Goal: Task Accomplishment & Management: Use online tool/utility

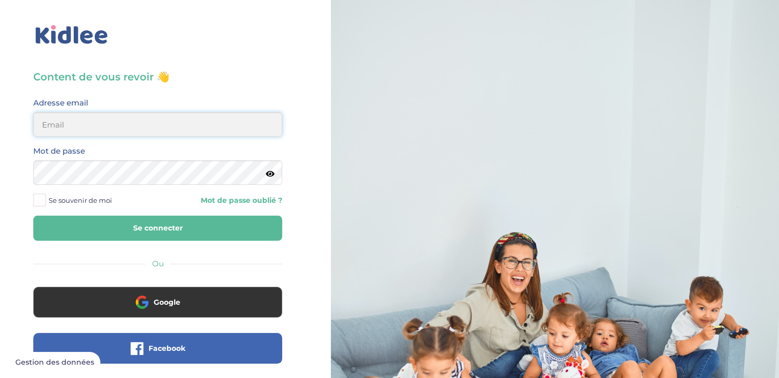
type input "picardlucie46@gmail.com"
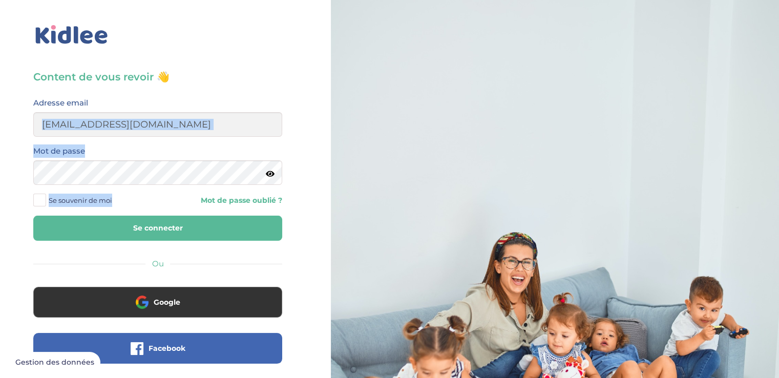
drag, startPoint x: 157, startPoint y: 111, endPoint x: 189, endPoint y: 215, distance: 109.3
click at [189, 215] on form "Adresse email picardlucie46@gmail.com Mot de passe Se souvenir de moi Mot de pa…" at bounding box center [157, 168] width 249 height 144
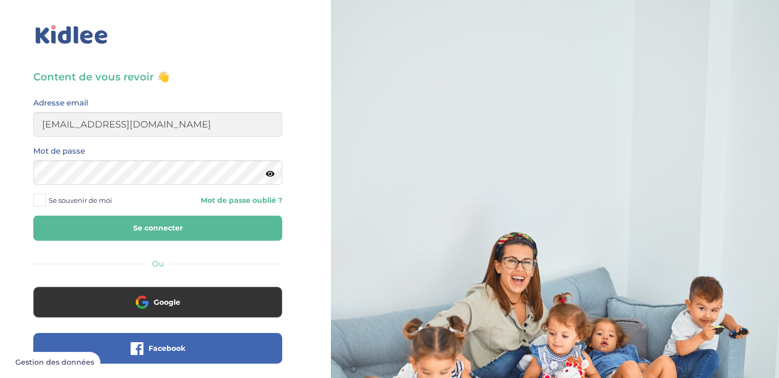
click at [270, 172] on icon at bounding box center [270, 174] width 9 height 8
click at [270, 172] on icon at bounding box center [270, 174] width 10 height 8
click at [250, 230] on button "Se connecter" at bounding box center [157, 227] width 249 height 25
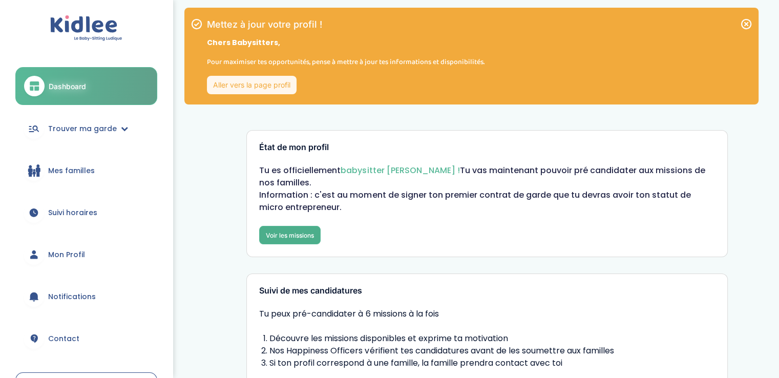
click at [303, 228] on link "Voir les missions" at bounding box center [289, 235] width 61 height 18
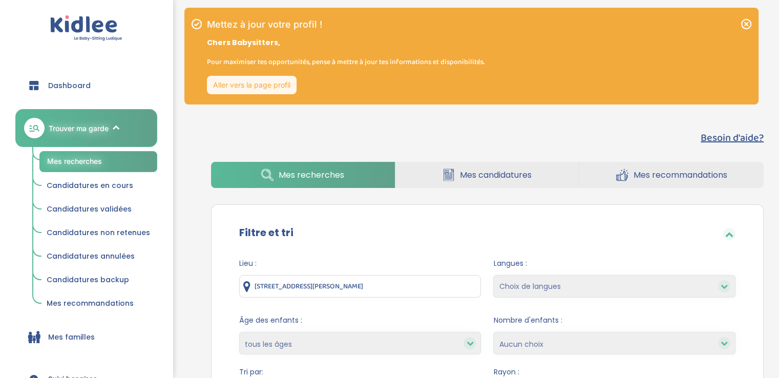
click at [524, 280] on select "Choix de langues Allemand Anglais Arabe Espagnol Grec Italien Russe Français Co…" at bounding box center [614, 286] width 242 height 23
select select "12"
click at [493, 275] on select "Choix de langues Allemand Anglais Arabe Espagnol Grec Italien Russe Français Co…" at bounding box center [614, 286] width 242 height 23
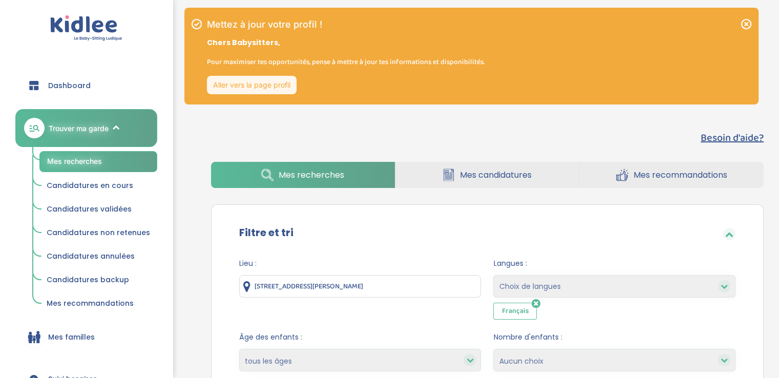
click at [562, 281] on select "Choix de langues Allemand Anglais Arabe Espagnol Grec Italien Russe Français Co…" at bounding box center [614, 286] width 242 height 23
select select "2"
click at [493, 275] on select "Choix de langues Allemand Anglais Arabe Espagnol Grec Italien Russe Français Co…" at bounding box center [614, 286] width 242 height 23
select select
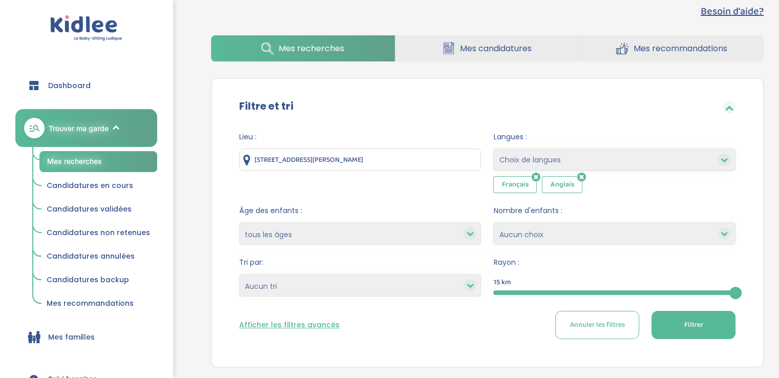
scroll to position [127, 0]
click at [559, 159] on select "Choix de langues Allemand Anglais Arabe Espagnol Grec Italien Russe Français Co…" at bounding box center [614, 159] width 242 height 23
click at [573, 133] on span "Langues :" at bounding box center [614, 136] width 242 height 11
click at [416, 239] on select "moins de 3 ans entre 3 et 6 ans plus de 6 ans tous les âges" at bounding box center [360, 233] width 242 height 23
click at [430, 179] on div "Lieu : 118 Avenue Danielle Casanova, Ivry-sur-Seine, France" at bounding box center [360, 161] width 242 height 61
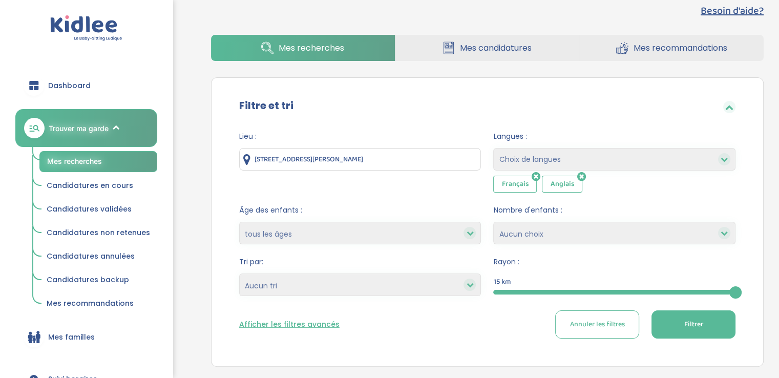
click at [395, 287] on select "Heures par semaine (croissant) Heures par semaine (décroissant) Date de démarra…" at bounding box center [360, 284] width 242 height 23
select select "start_date_asc"
click at [239, 273] on select "Heures par semaine (croissant) Heures par semaine (décroissant) Date de démarra…" at bounding box center [360, 284] width 242 height 23
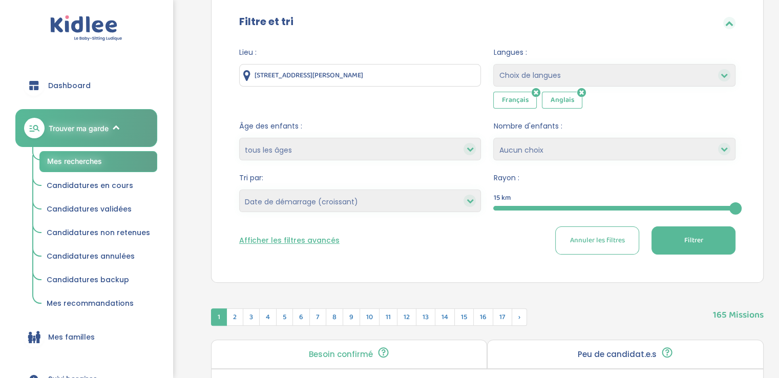
scroll to position [212, 0]
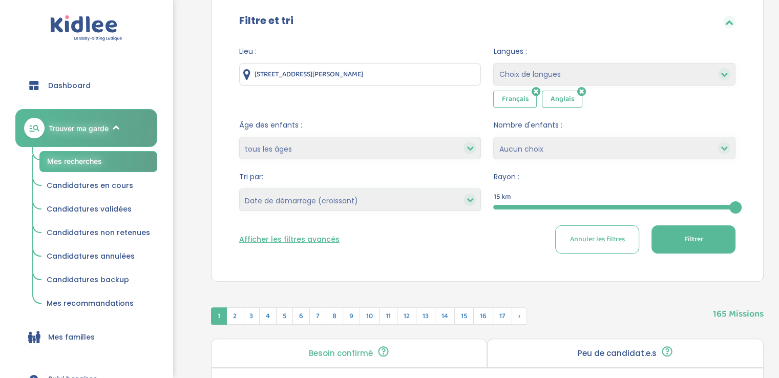
click at [321, 237] on button "Afficher les filtres avancés" at bounding box center [289, 239] width 100 height 11
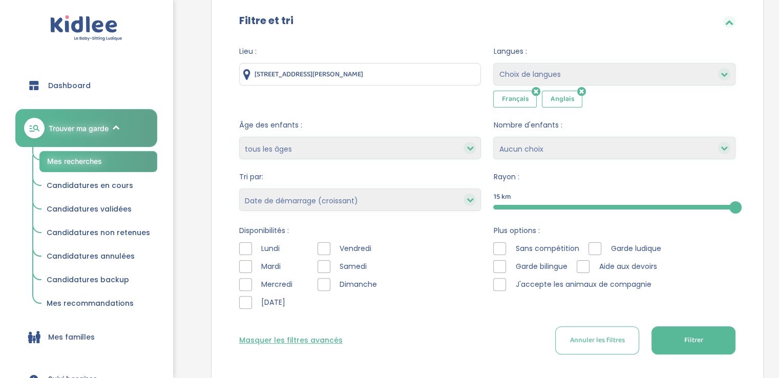
click at [256, 248] on div "Lundi" at bounding box center [268, 248] width 58 height 13
click at [251, 248] on div at bounding box center [245, 248] width 13 height 13
click at [242, 282] on div at bounding box center [245, 284] width 13 height 13
click at [245, 298] on div at bounding box center [245, 302] width 13 height 13
click at [698, 336] on span "Filtrer" at bounding box center [692, 340] width 19 height 11
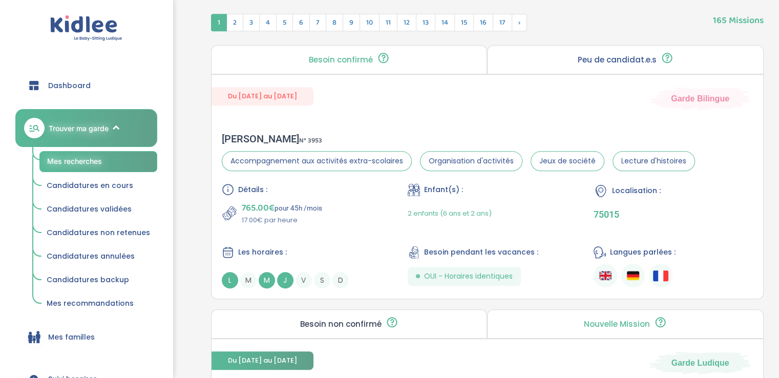
scroll to position [609, 0]
click at [504, 226] on div "Détails : 765.00€ pour 45h /mois 17.00€ par heure Enfant(s) : 2 enfants (6 ans …" at bounding box center [487, 236] width 531 height 105
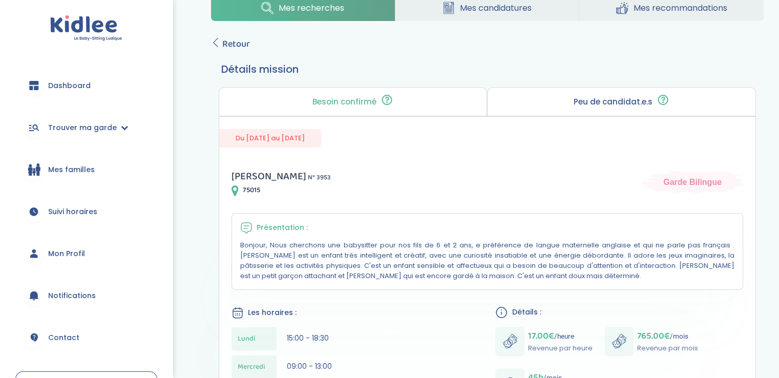
scroll to position [135, 0]
click at [227, 40] on span "Retour" at bounding box center [236, 44] width 28 height 14
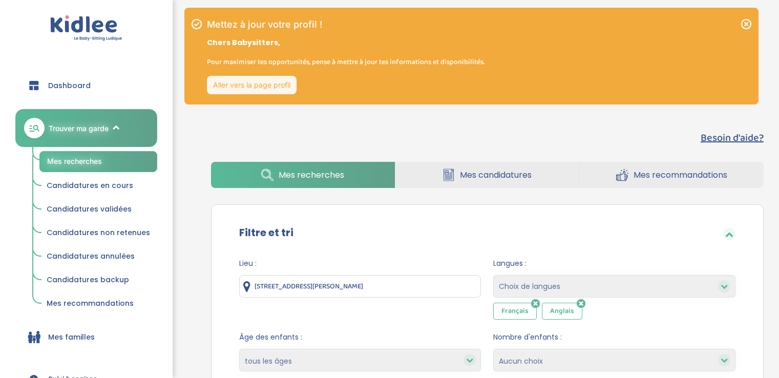
select select "start_date_asc"
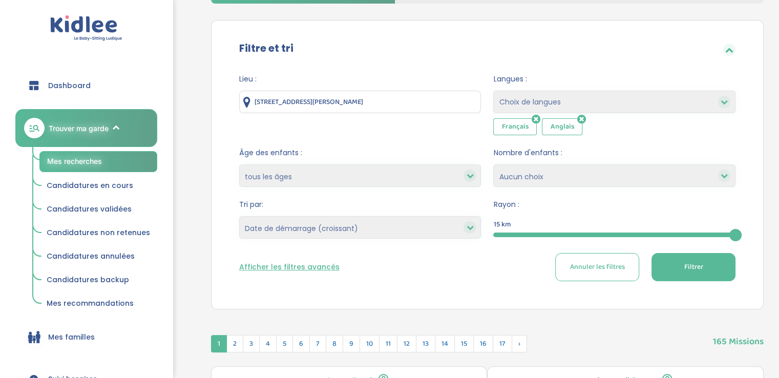
scroll to position [209, 0]
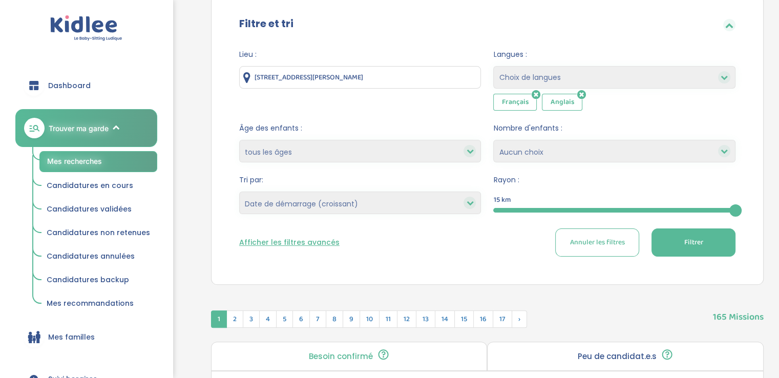
click at [297, 241] on button "Afficher les filtres avancés" at bounding box center [289, 242] width 100 height 11
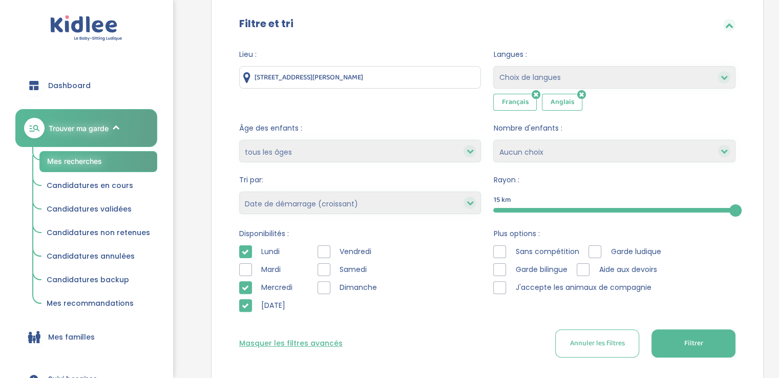
click at [721, 336] on button "Filtrer" at bounding box center [693, 343] width 84 height 28
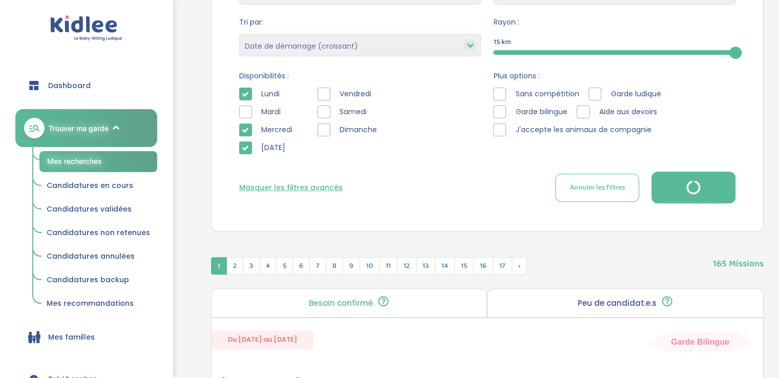
scroll to position [366, 0]
click at [284, 187] on button "Masquer les filtres avancés" at bounding box center [290, 188] width 103 height 11
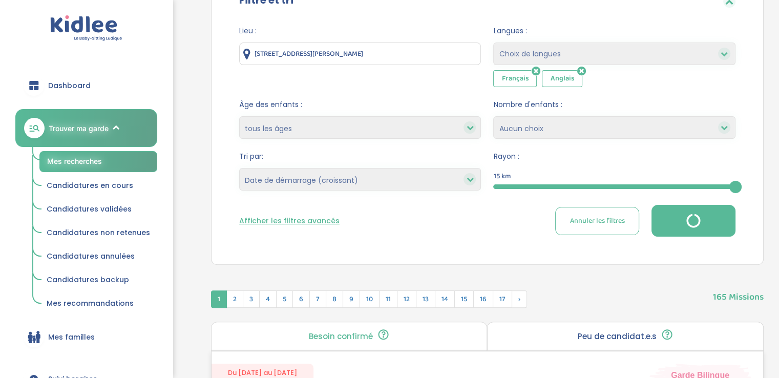
scroll to position [231, 0]
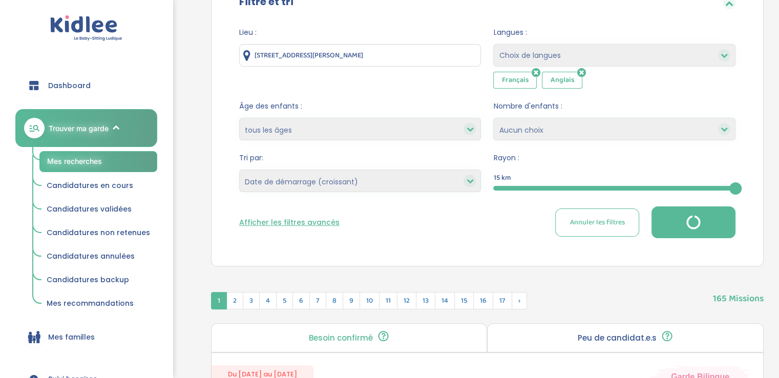
click at [394, 185] on select "Heures par semaine (croissant) Heures par semaine (décroissant) Date de démarra…" at bounding box center [360, 180] width 242 height 23
click at [553, 223] on div "Afficher les filtres avancés Annuler les filtres" at bounding box center [487, 222] width 496 height 32
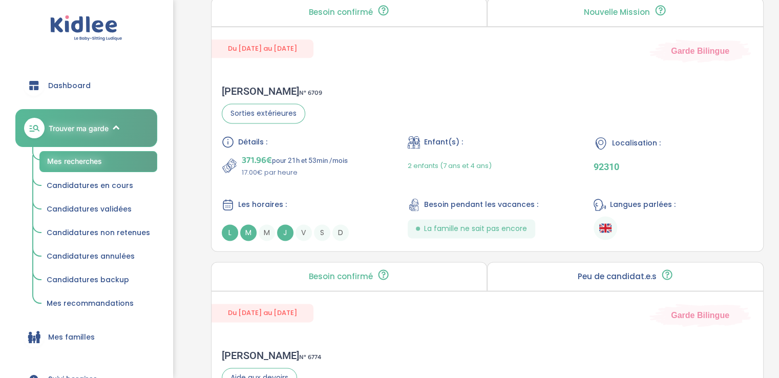
scroll to position [1376, 0]
click at [553, 183] on div "Détails : 371.96€ pour 21h et 53min /mois 17.00€ par heure Enfant(s) : 2 enfant…" at bounding box center [487, 189] width 531 height 105
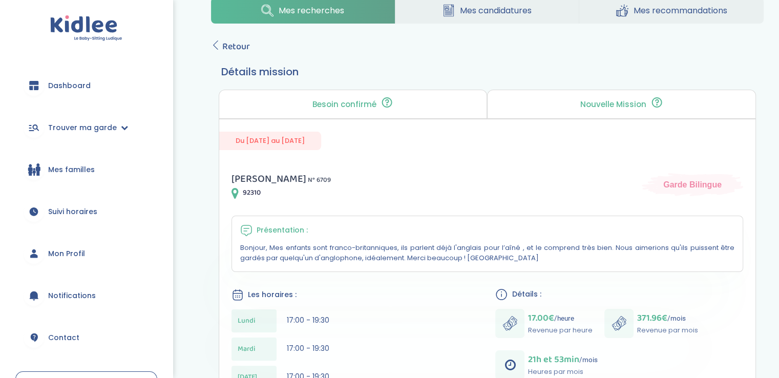
scroll to position [124, 0]
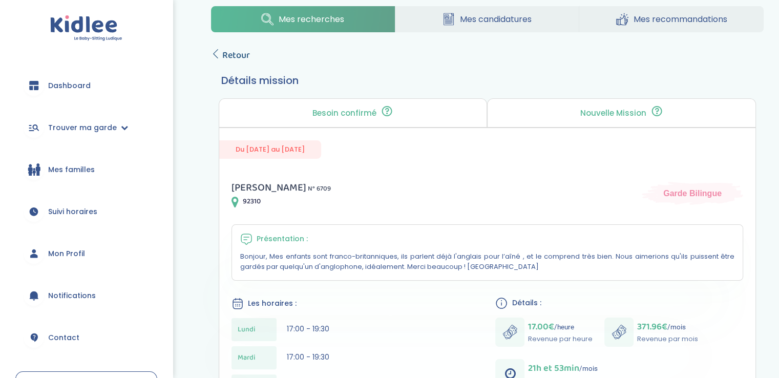
click at [231, 55] on span "Retour" at bounding box center [236, 55] width 28 height 14
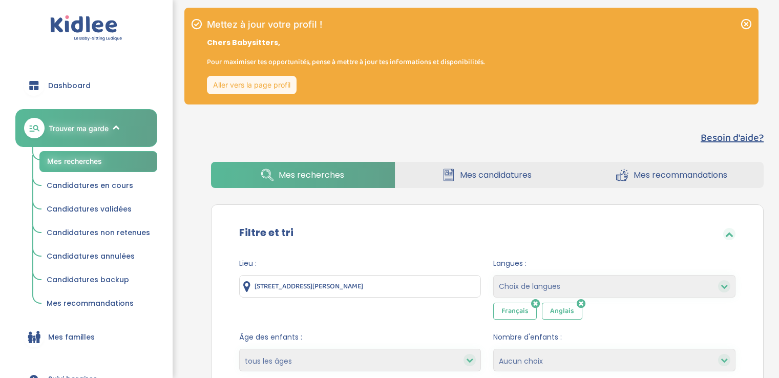
select select "start_date_asc"
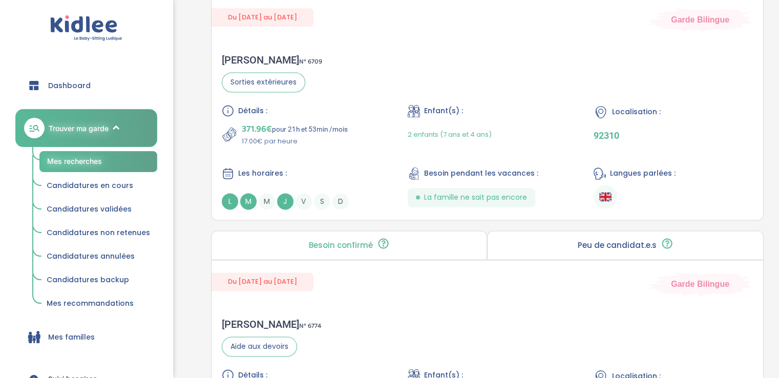
scroll to position [1405, 0]
click at [267, 197] on span "M" at bounding box center [266, 200] width 16 height 16
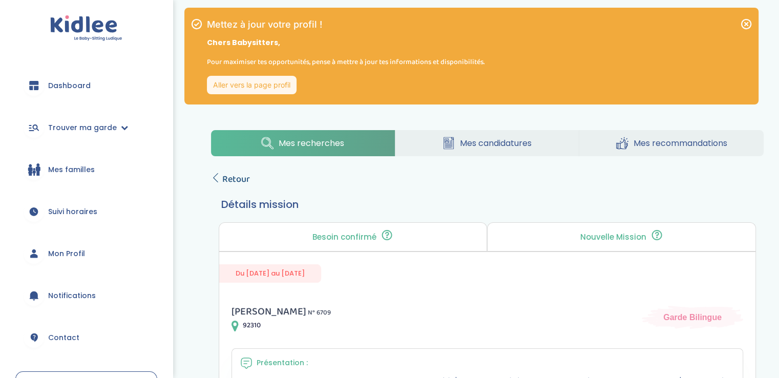
click at [248, 181] on span "Retour" at bounding box center [236, 179] width 28 height 14
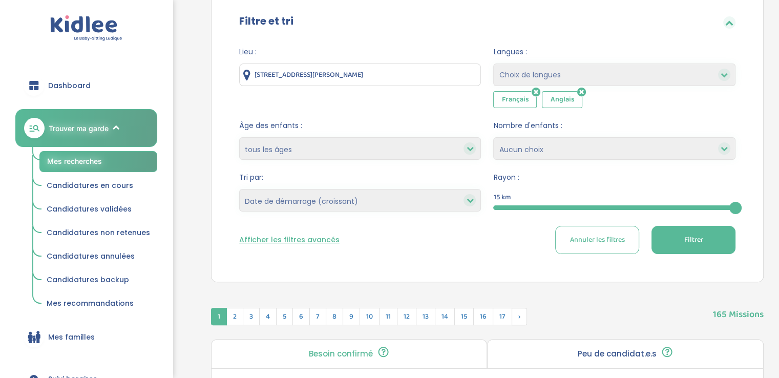
scroll to position [212, 0]
click at [277, 244] on div "Afficher les filtres avancés Annuler les filtres Filtrer" at bounding box center [487, 239] width 496 height 28
click at [283, 236] on button "Afficher les filtres avancés" at bounding box center [289, 239] width 100 height 11
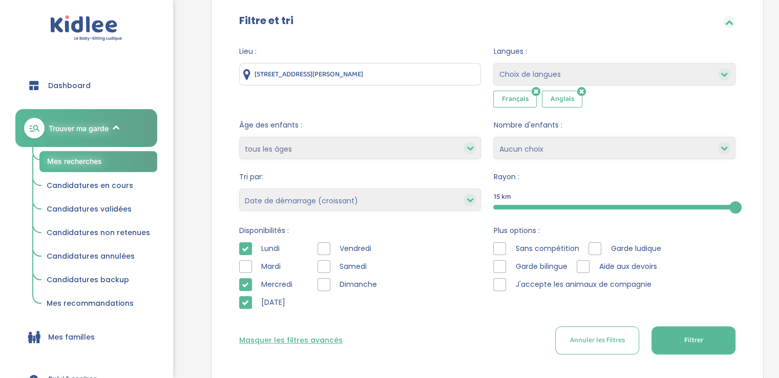
click at [725, 337] on button "Filtrer" at bounding box center [693, 340] width 84 height 28
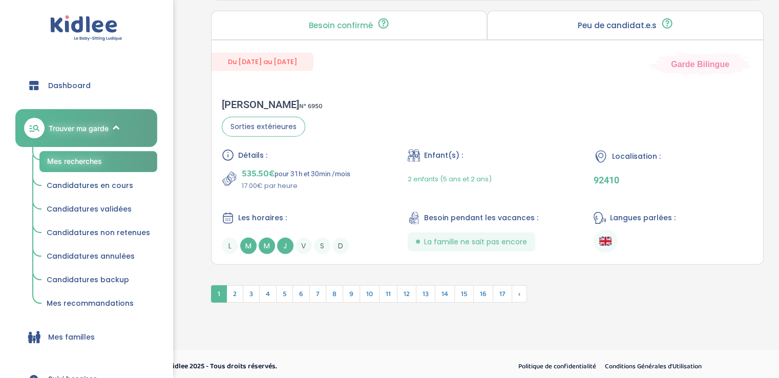
scroll to position [3015, 0]
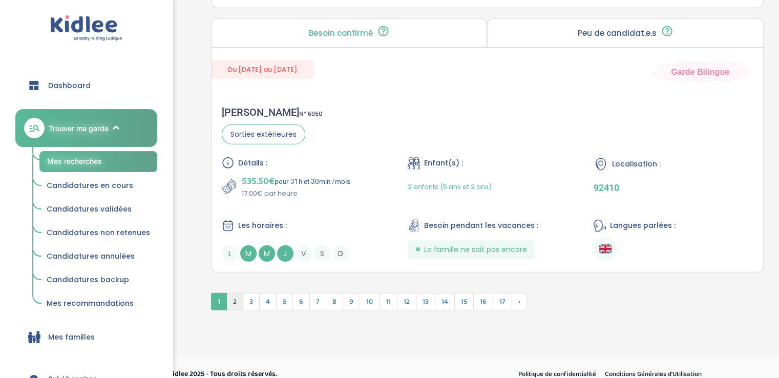
click at [234, 295] on span "2" at bounding box center [234, 301] width 17 height 17
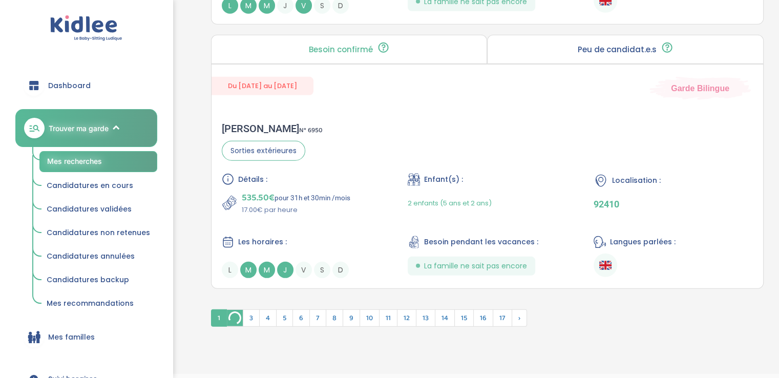
click at [236, 311] on img at bounding box center [235, 318] width 16 height 16
click at [248, 313] on span "3" at bounding box center [251, 317] width 17 height 17
click at [236, 312] on span "2" at bounding box center [234, 317] width 17 height 17
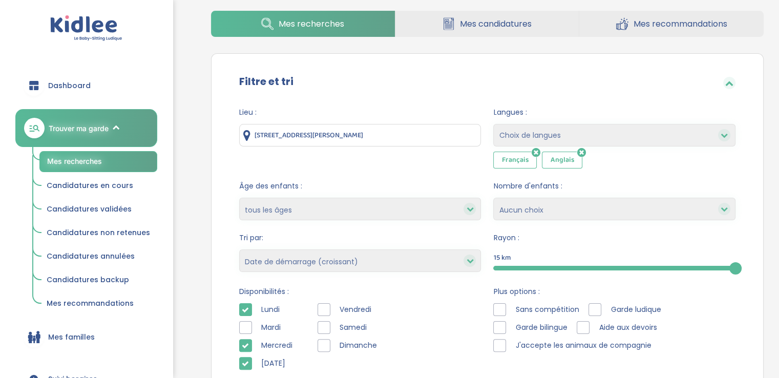
scroll to position [153, 0]
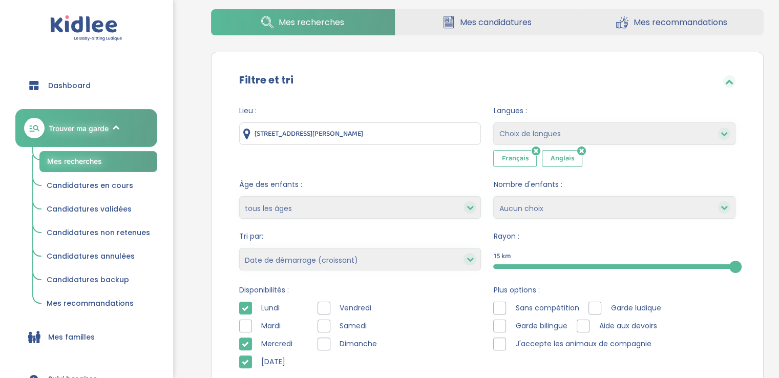
click at [345, 205] on select "moins de 3 ans entre 3 et 6 ans plus de 6 ans tous les âges" at bounding box center [360, 207] width 242 height 23
click at [338, 257] on select "Heures par semaine (croissant) Heures par semaine (décroissant) Date de démarra…" at bounding box center [360, 259] width 242 height 23
select select "start_date_desc"
click at [239, 248] on select "Heures par semaine (croissant) Heures par semaine (décroissant) Date de démarra…" at bounding box center [360, 259] width 242 height 23
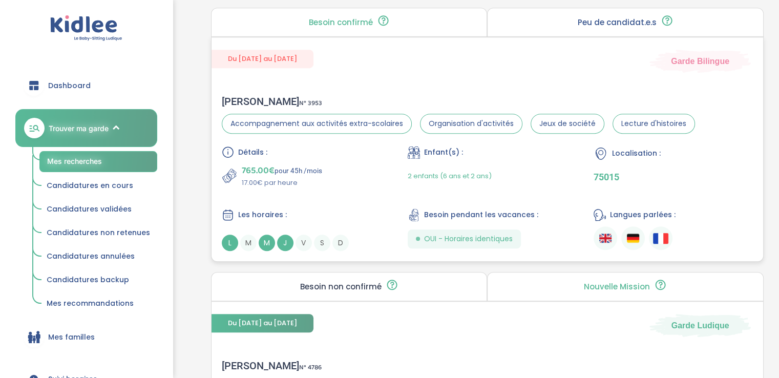
scroll to position [649, 0]
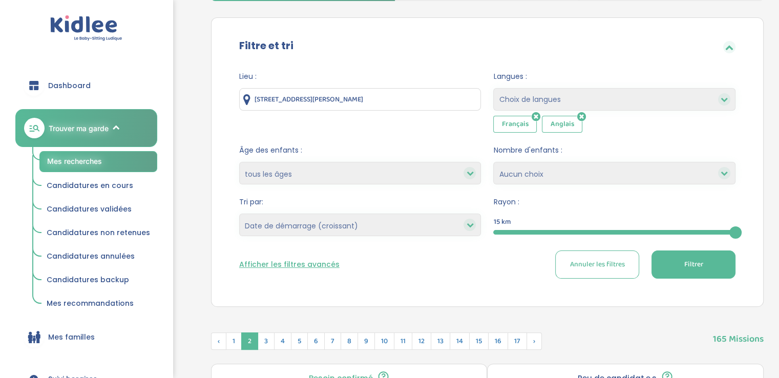
scroll to position [184, 0]
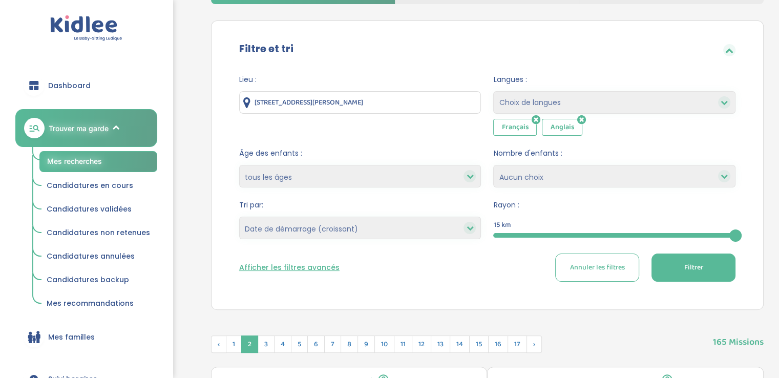
click at [371, 238] on select "Heures par semaine (croissant) Heures par semaine (décroissant) Date de démarra…" at bounding box center [360, 228] width 242 height 23
drag, startPoint x: 371, startPoint y: 238, endPoint x: 384, endPoint y: 213, distance: 27.2
click at [384, 213] on div "Tri par: Heures par semaine (croissant) Heures par semaine (décroissant) Date d…" at bounding box center [360, 219] width 242 height 39
click at [380, 231] on select "Heures par semaine (croissant) Heures par semaine (décroissant) Date de démarra…" at bounding box center [360, 228] width 242 height 23
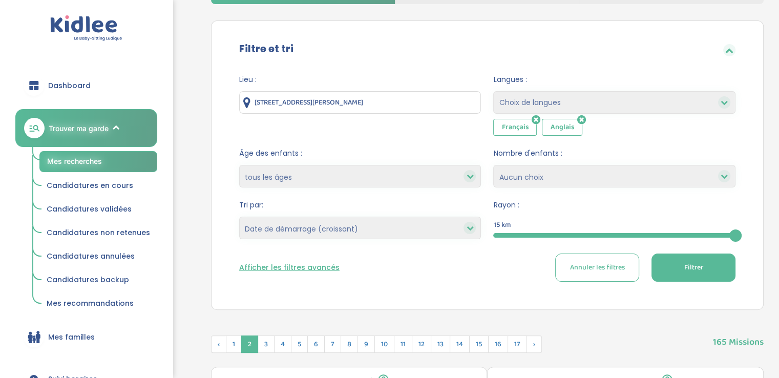
select select "start_date_desc"
click at [239, 217] on select "Heures par semaine (croissant) Heures par semaine (décroissant) Date de démarra…" at bounding box center [360, 228] width 242 height 23
click at [317, 268] on button "Afficher les filtres avancés" at bounding box center [289, 267] width 100 height 11
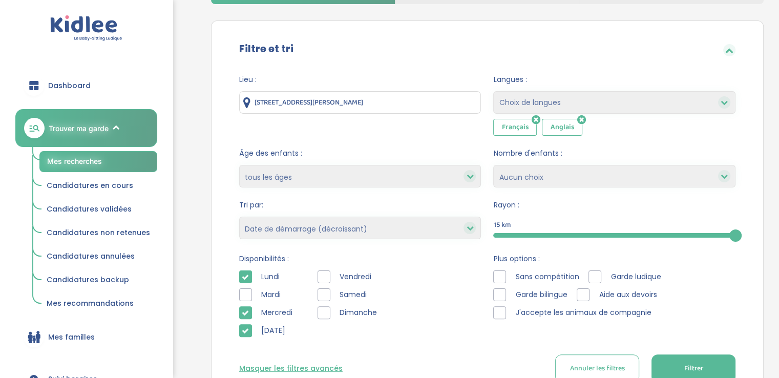
scroll to position [257, 0]
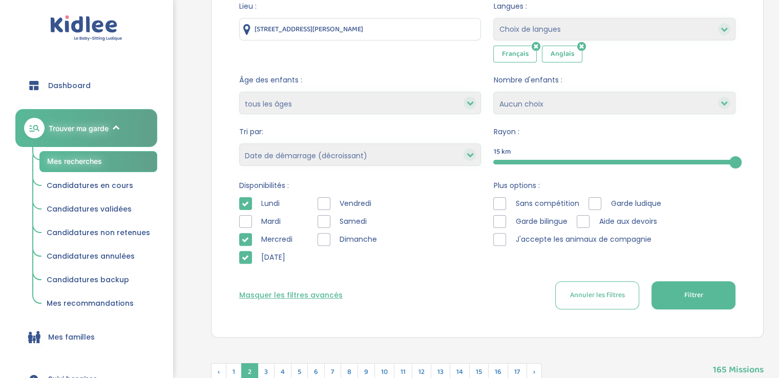
click at [706, 294] on button "Filtrer" at bounding box center [693, 295] width 84 height 28
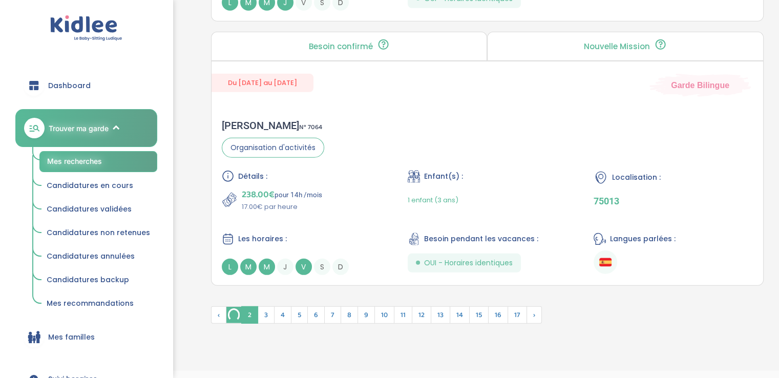
scroll to position [2969, 0]
